Goal: Obtain resource: Download file/media

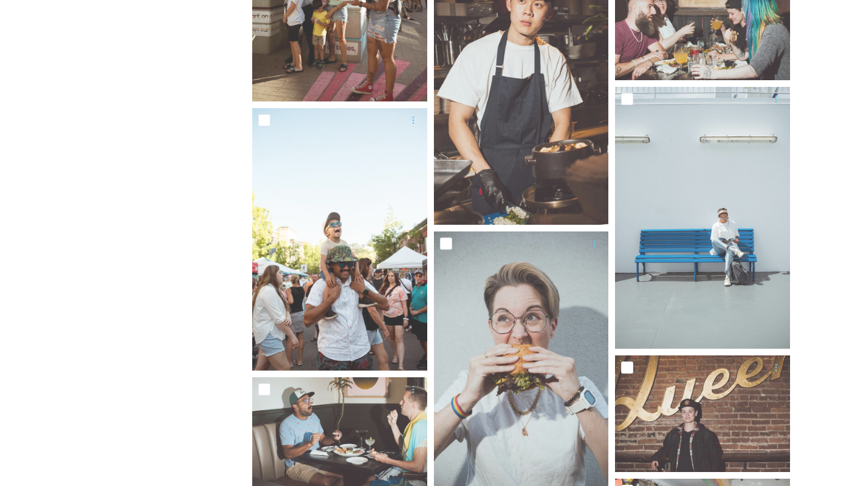
scroll to position [1176, 0]
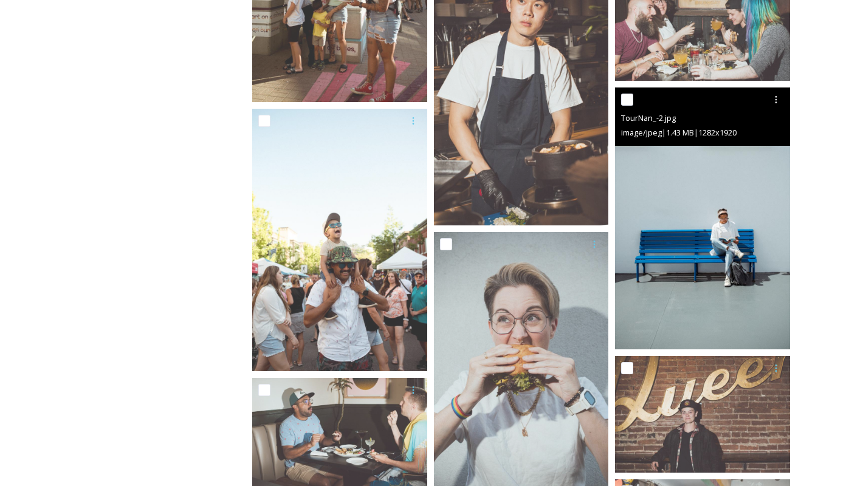
click at [630, 99] on input "checkbox" at bounding box center [627, 100] width 12 height 12
checkbox input "true"
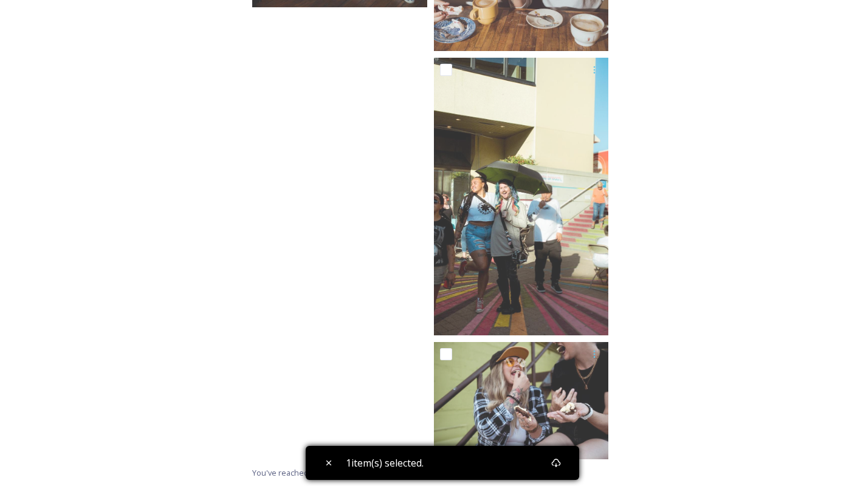
scroll to position [4804, 0]
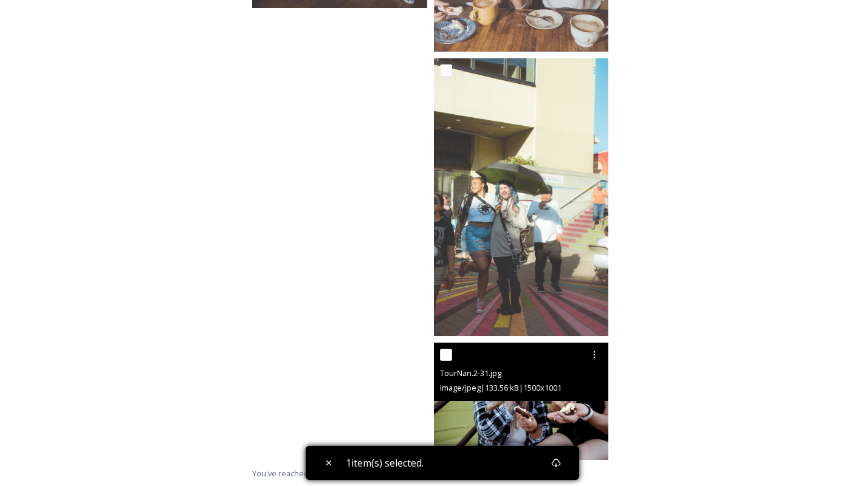
click at [447, 356] on input "checkbox" at bounding box center [446, 355] width 12 height 12
checkbox input "true"
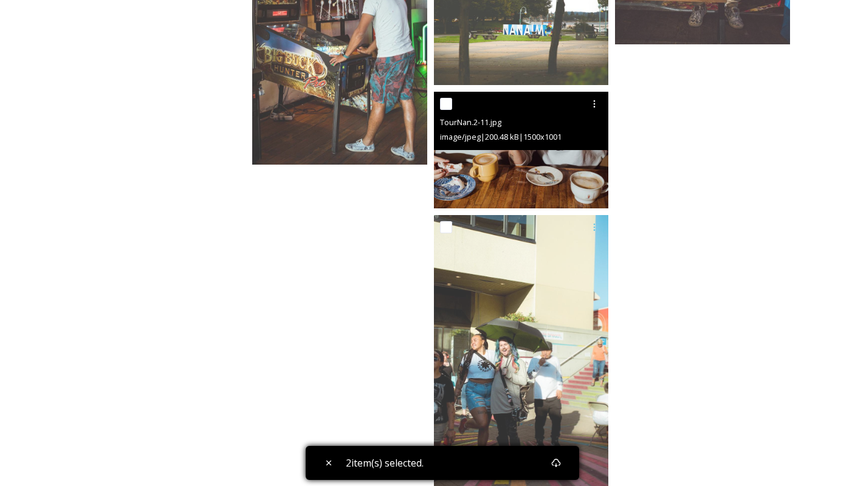
scroll to position [4648, 0]
click at [446, 104] on input "checkbox" at bounding box center [446, 103] width 12 height 12
checkbox input "true"
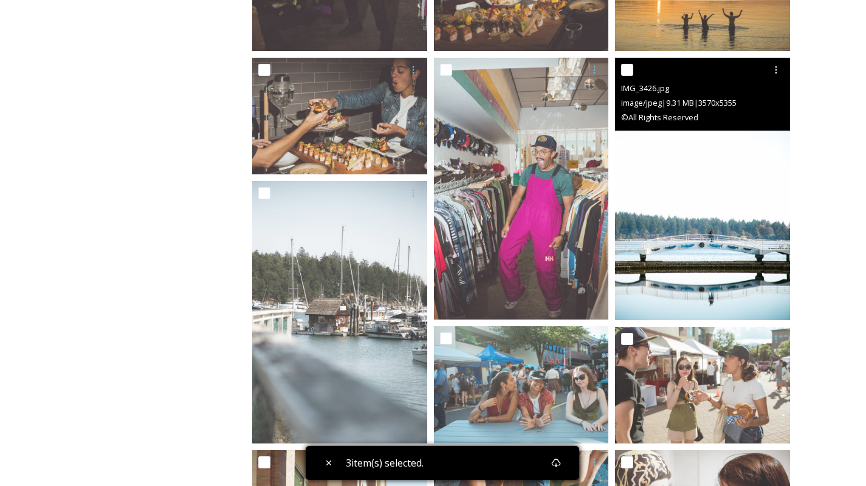
scroll to position [563, 0]
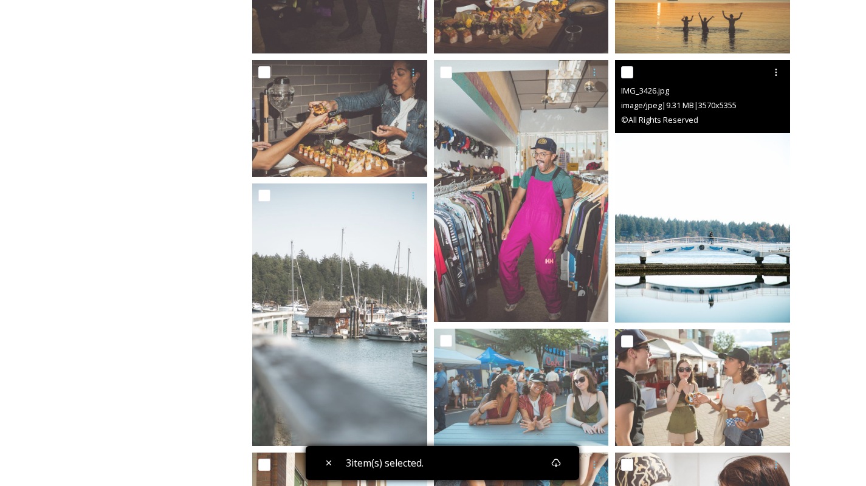
click at [628, 76] on input "checkbox" at bounding box center [627, 72] width 12 height 12
checkbox input "true"
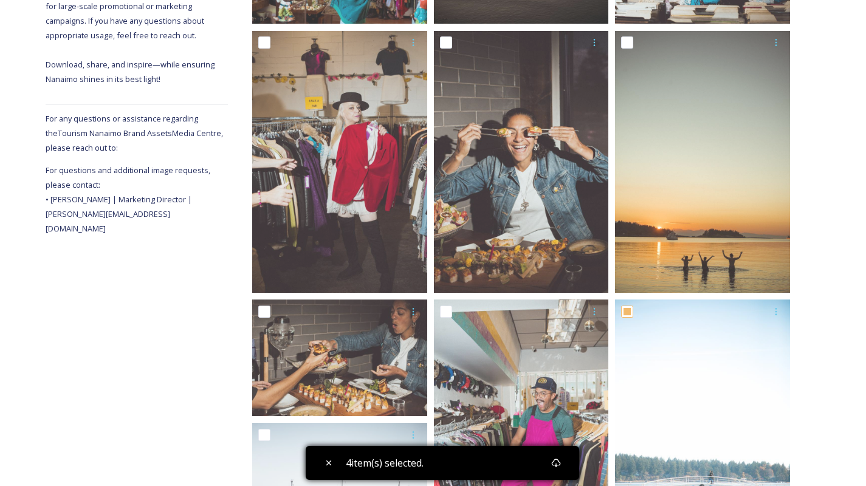
scroll to position [320, 0]
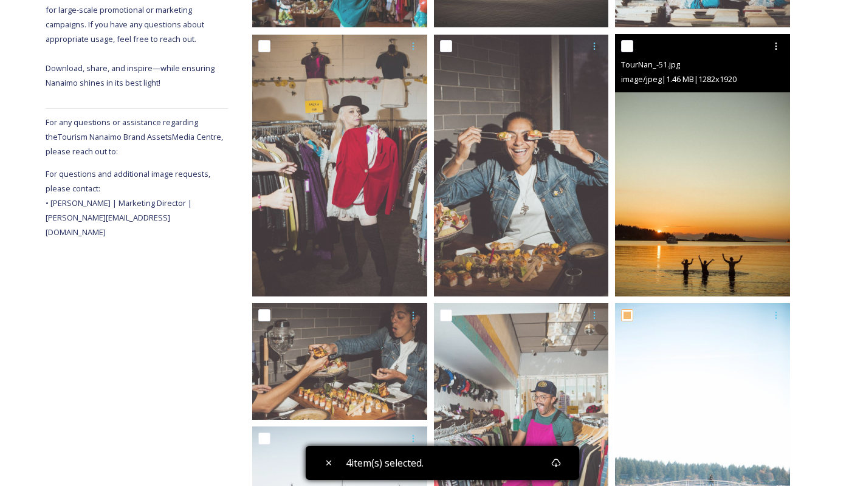
click at [632, 45] on input "checkbox" at bounding box center [627, 46] width 12 height 12
click at [626, 44] on input "checkbox" at bounding box center [627, 46] width 12 height 12
checkbox input "false"
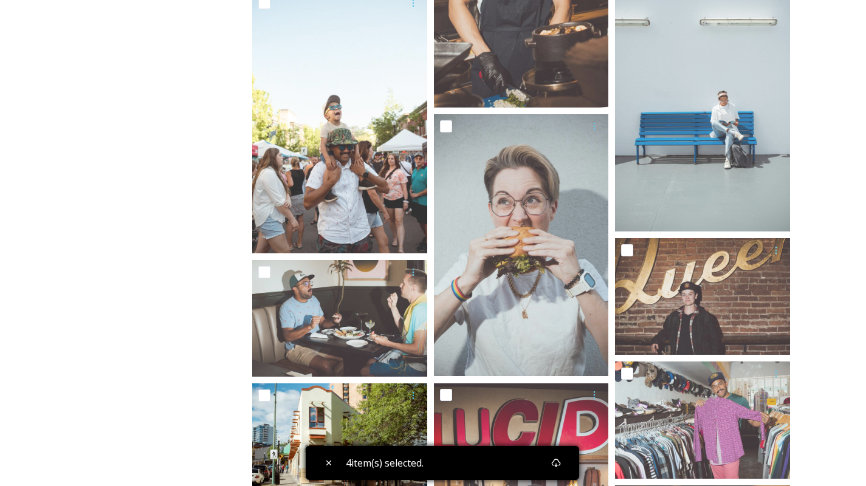
scroll to position [1296, 0]
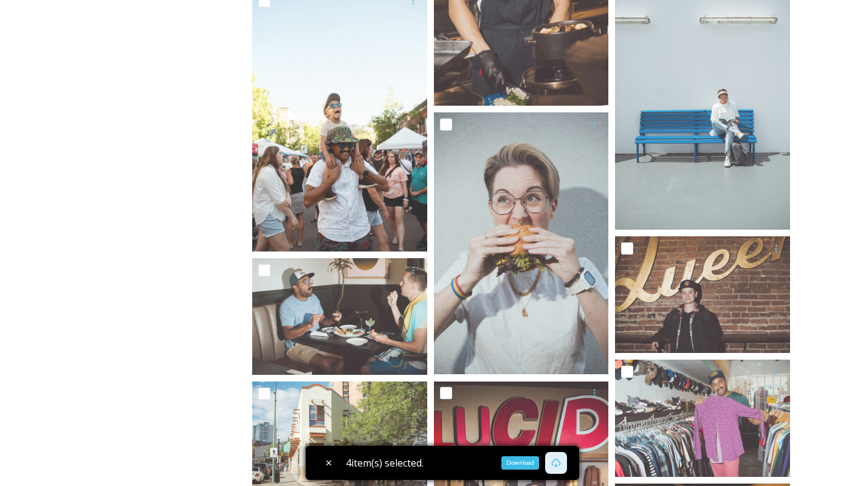
click at [560, 464] on icon at bounding box center [555, 463] width 9 height 9
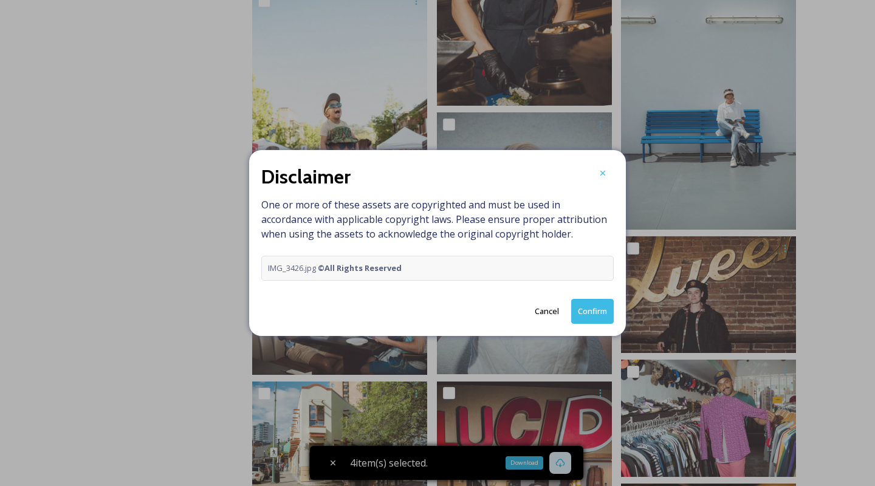
click at [588, 315] on button "Confirm" at bounding box center [592, 311] width 43 height 25
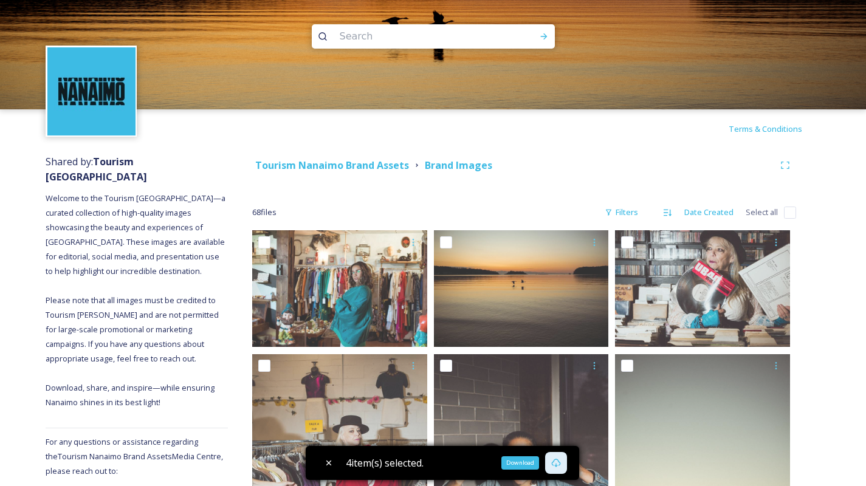
scroll to position [0, 0]
click at [367, 166] on strong "Tourism Nanaimo Brand Assets" at bounding box center [332, 165] width 154 height 13
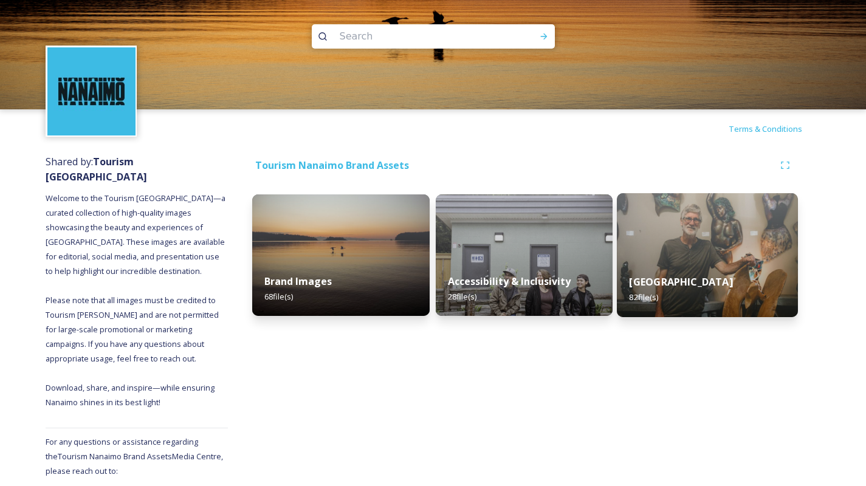
click at [642, 258] on img at bounding box center [707, 255] width 181 height 124
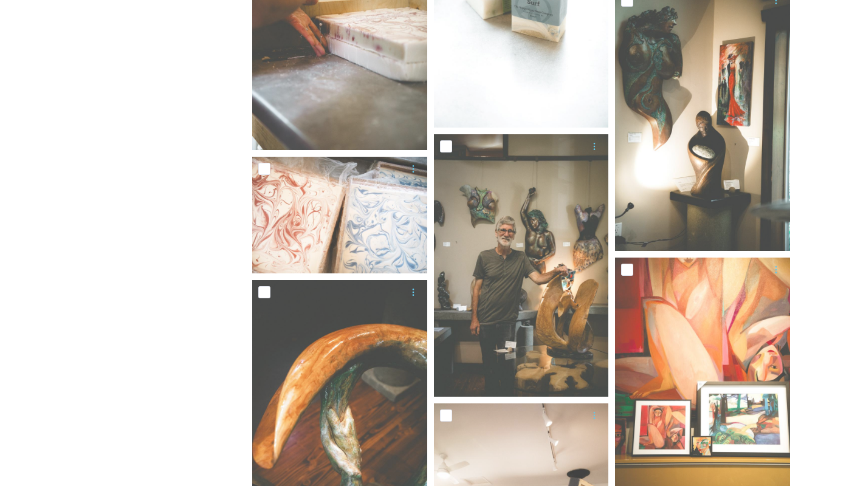
scroll to position [3035, 0]
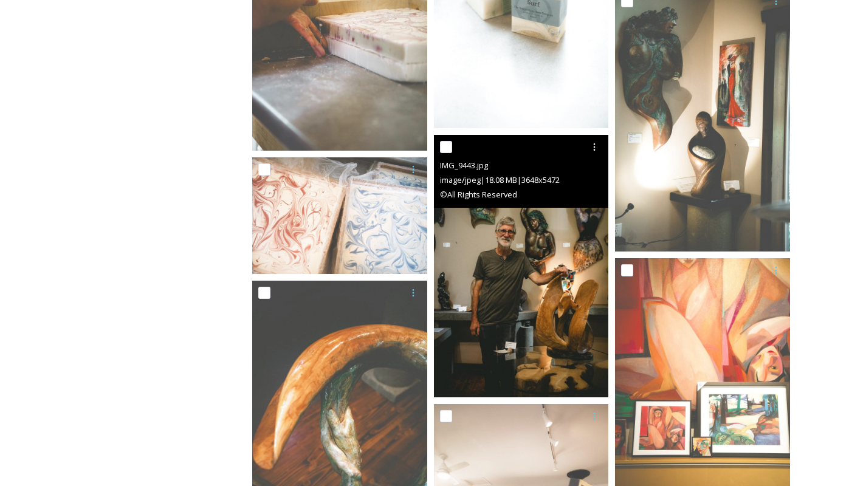
click at [552, 331] on img at bounding box center [521, 266] width 175 height 263
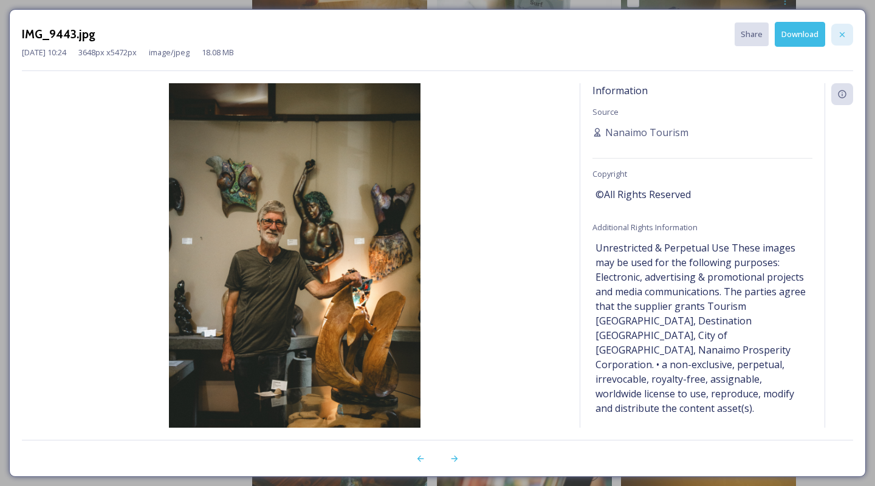
click at [840, 35] on icon at bounding box center [843, 35] width 10 height 10
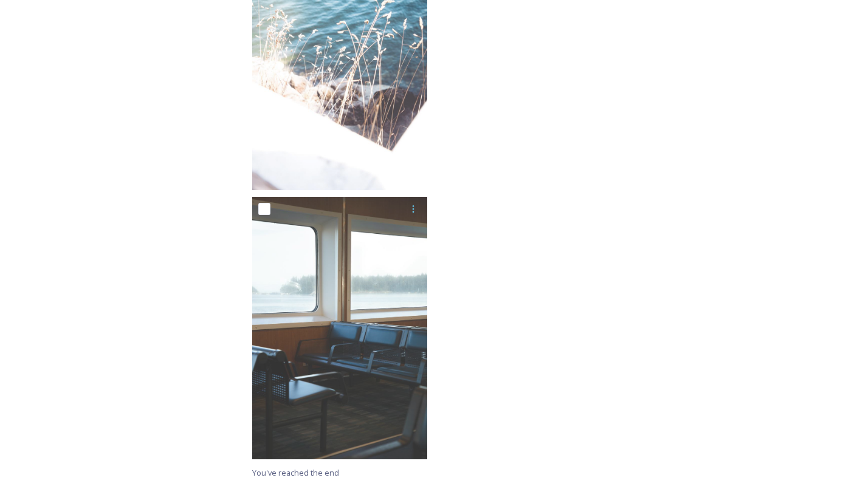
scroll to position [0, 0]
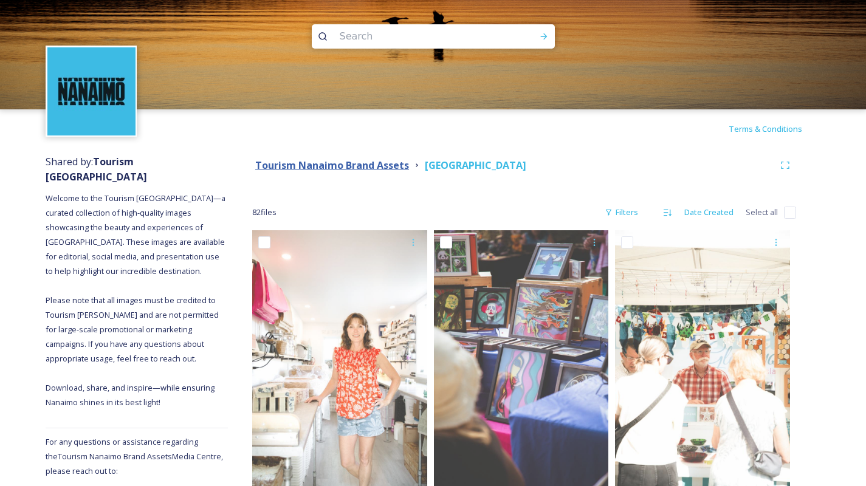
click at [378, 167] on strong "Tourism Nanaimo Brand Assets" at bounding box center [332, 165] width 154 height 13
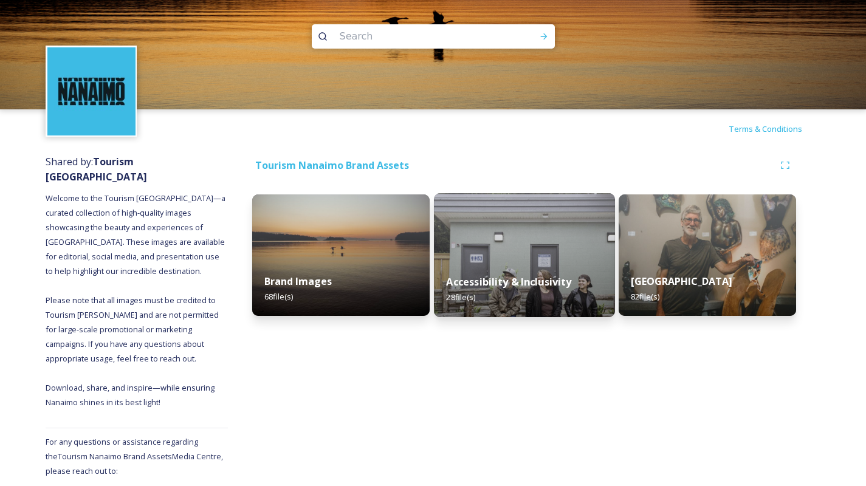
click at [455, 210] on img at bounding box center [524, 255] width 181 height 124
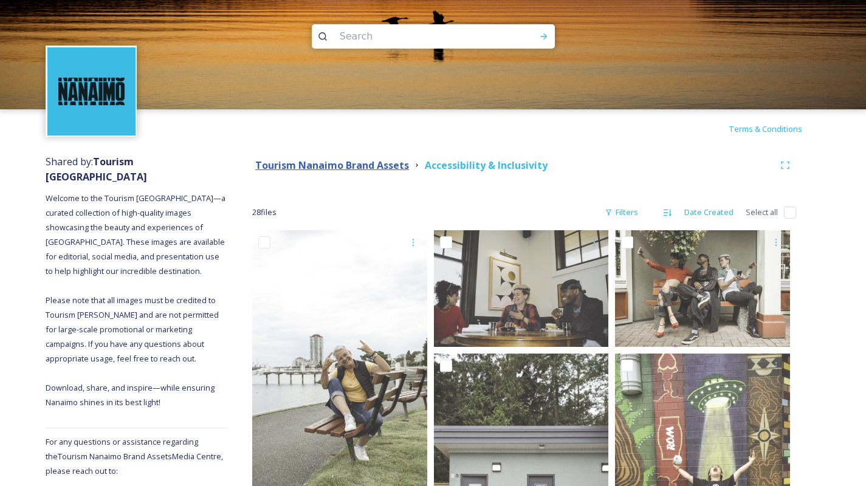
click at [331, 164] on strong "Tourism Nanaimo Brand Assets" at bounding box center [332, 165] width 154 height 13
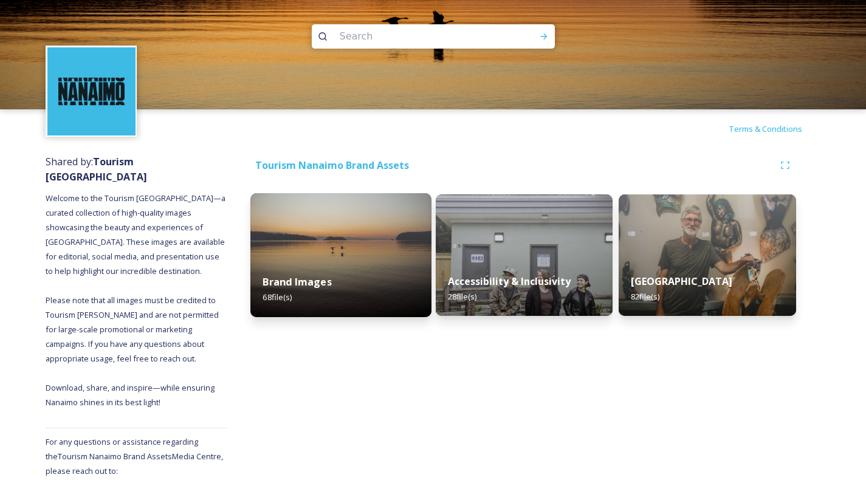
click at [320, 225] on img at bounding box center [340, 255] width 181 height 124
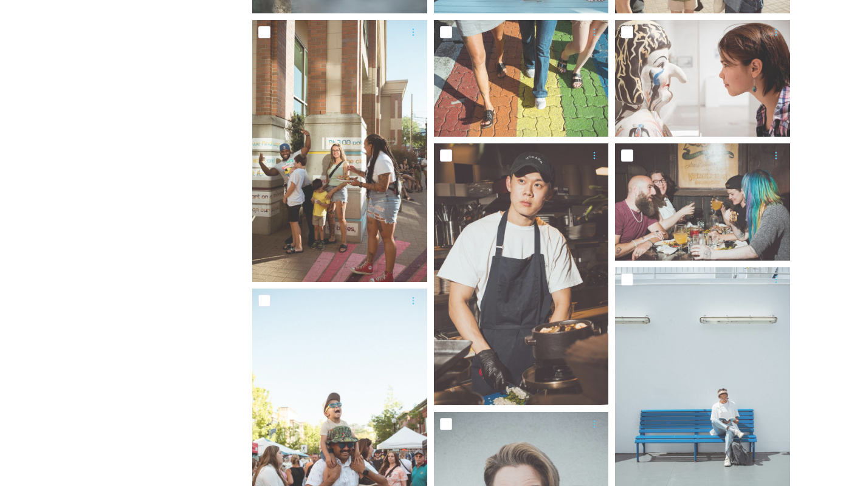
scroll to position [998, 0]
